Goal: Check status

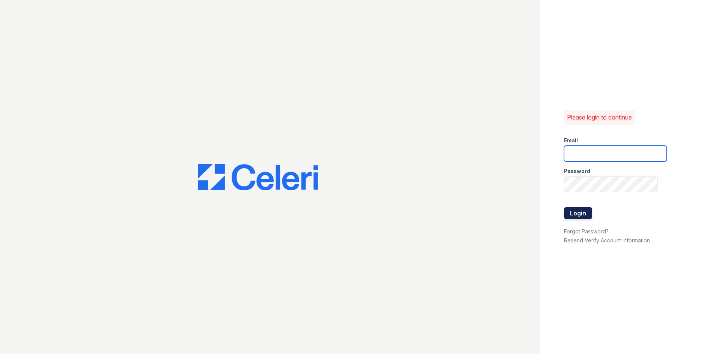
type input "edwinr@livebe.com"
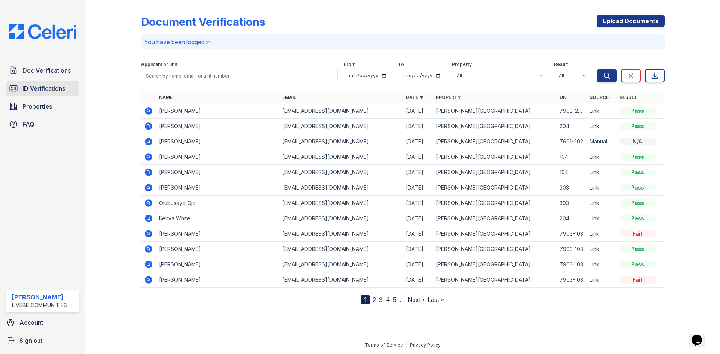
click at [46, 94] on link "ID Verifications" at bounding box center [43, 88] width 74 height 15
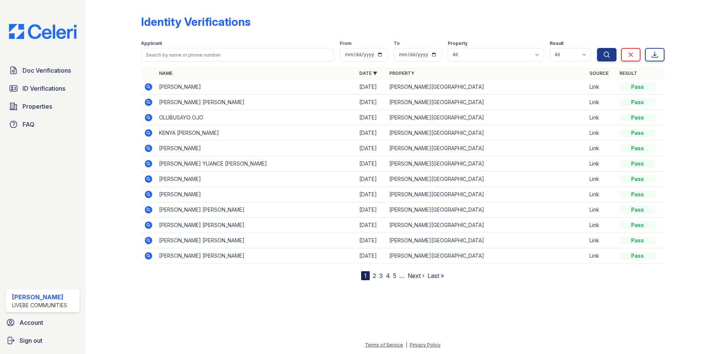
click at [148, 149] on icon at bounding box center [148, 148] width 2 height 2
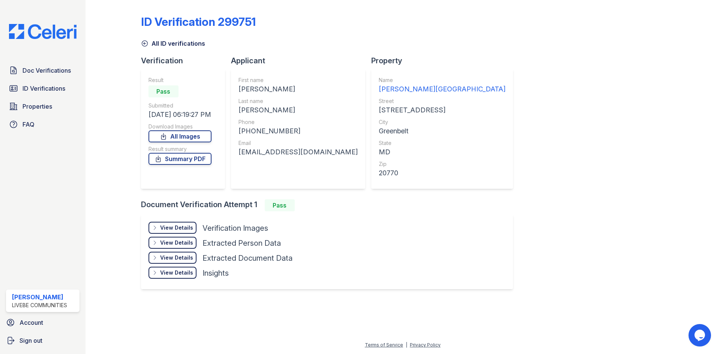
click at [181, 231] on div "View Details" at bounding box center [176, 228] width 33 height 8
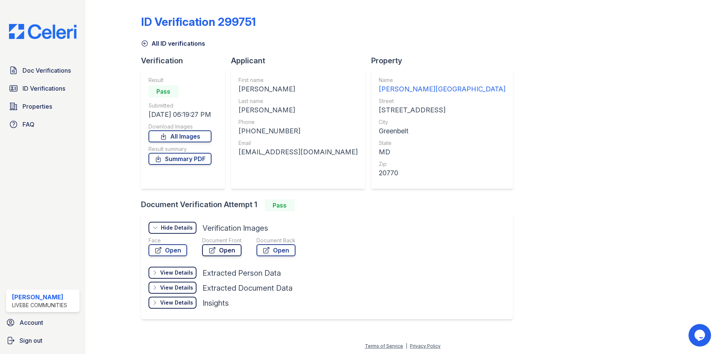
click at [216, 254] on link "Open" at bounding box center [221, 251] width 39 height 12
